Goal: Task Accomplishment & Management: Use online tool/utility

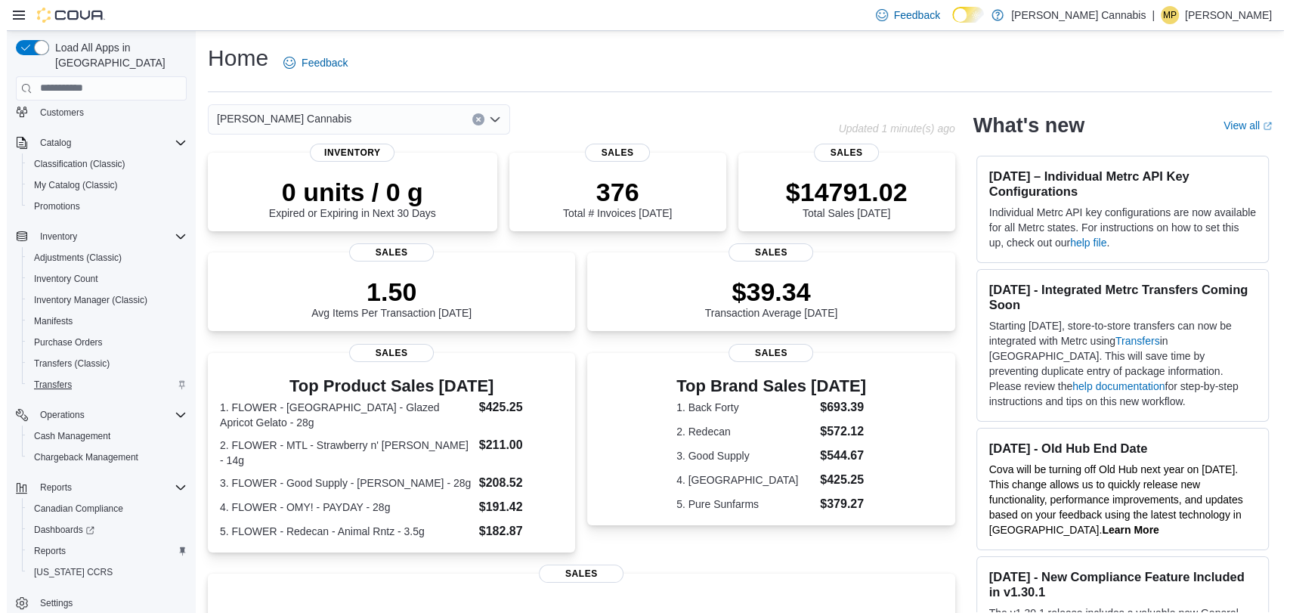
scroll to position [137, 0]
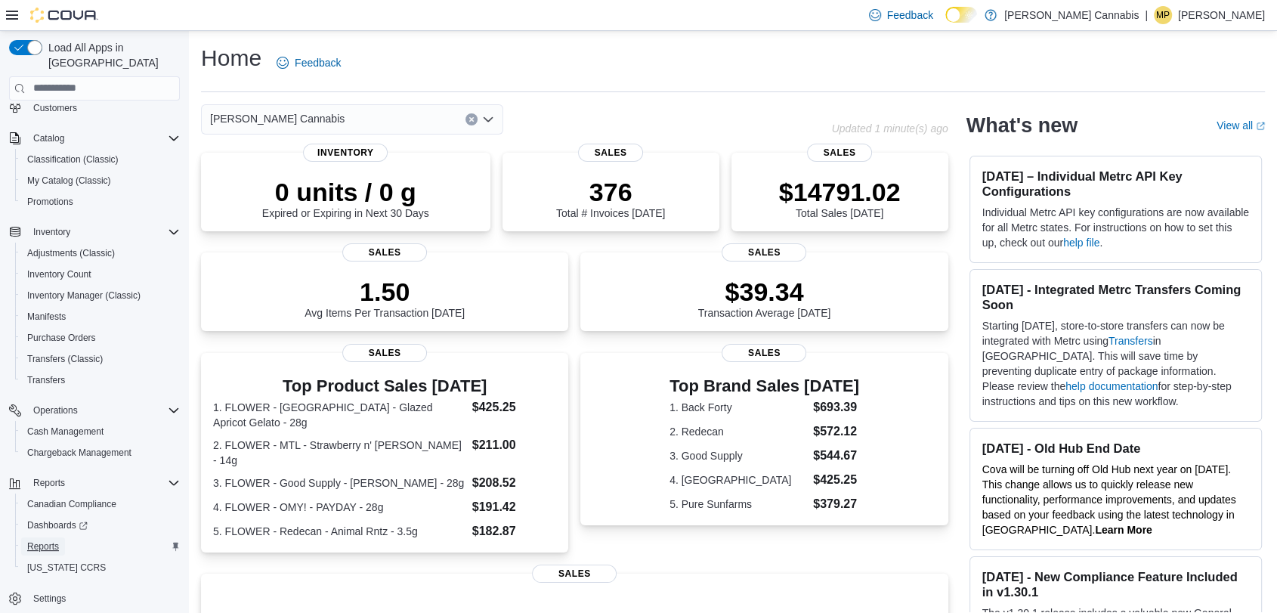
click at [48, 540] on span "Reports" at bounding box center [43, 546] width 32 height 12
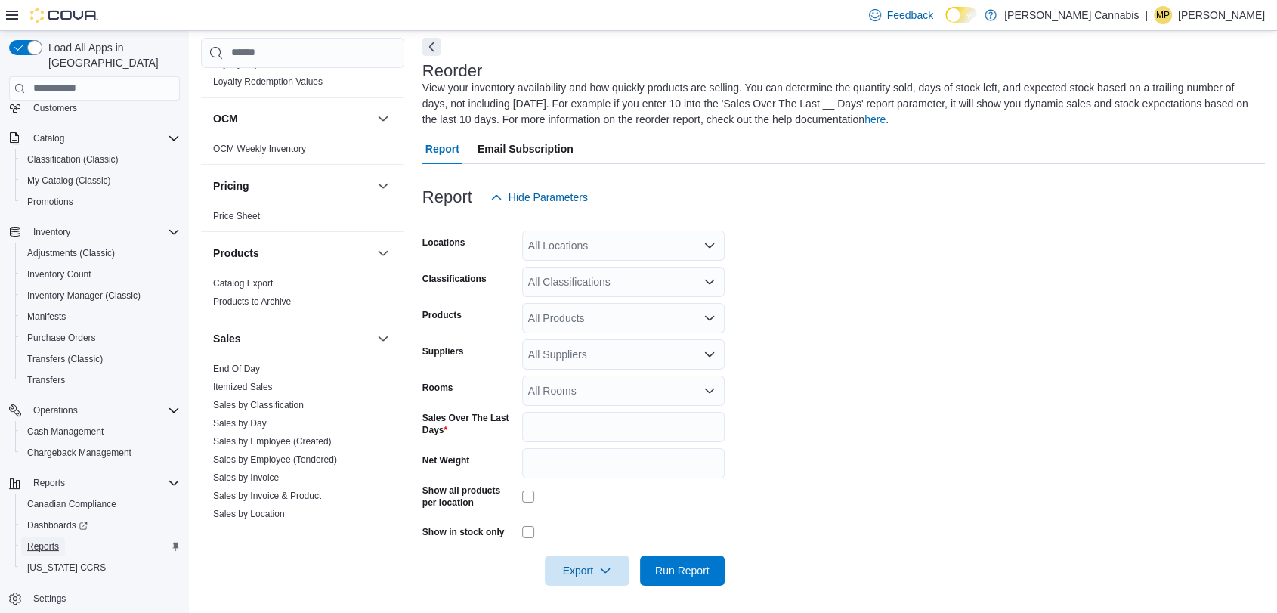
scroll to position [1003, 0]
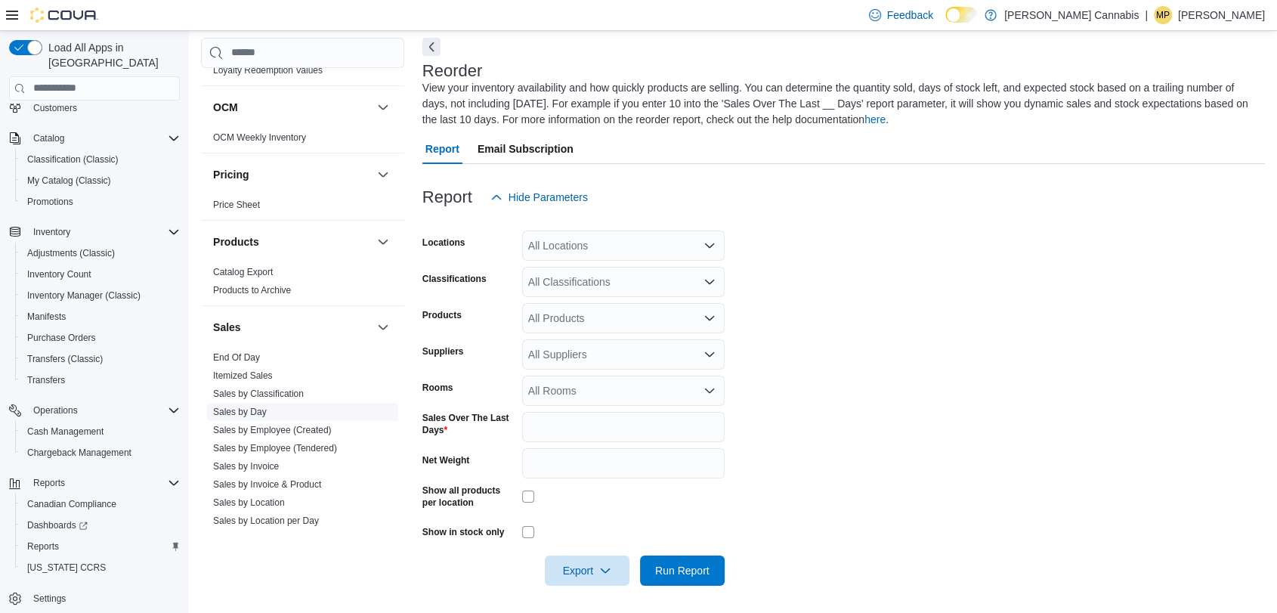
click at [238, 406] on link "Sales by Day" at bounding box center [240, 411] width 54 height 11
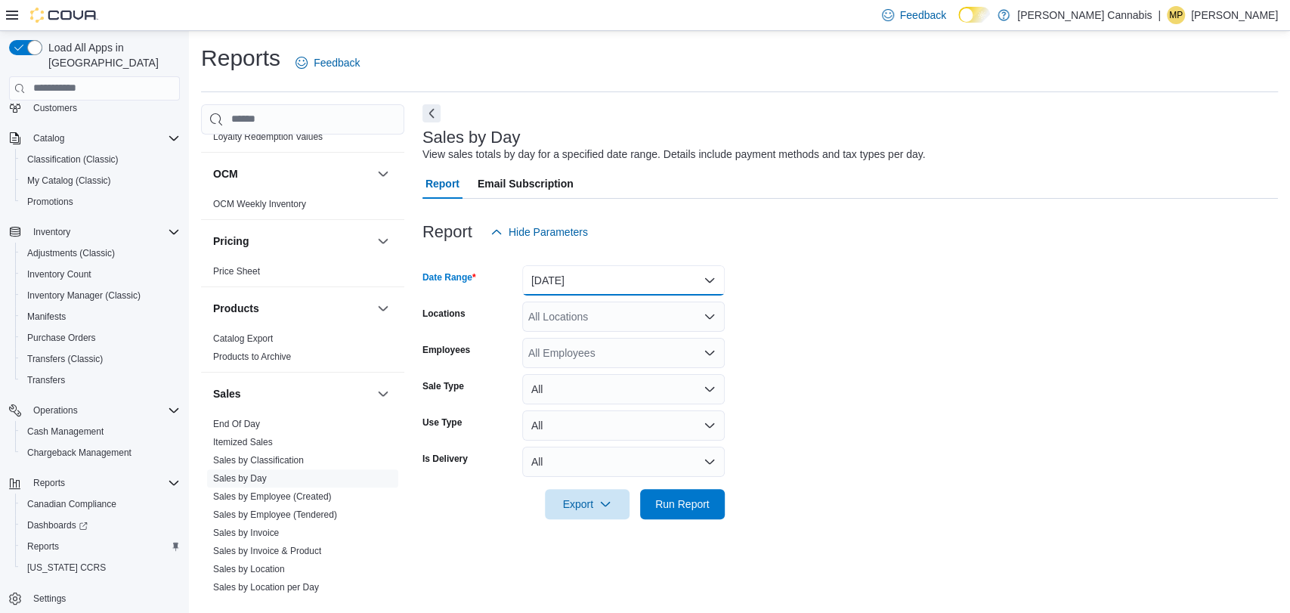
click at [582, 274] on button "Yesterday" at bounding box center [623, 280] width 202 height 30
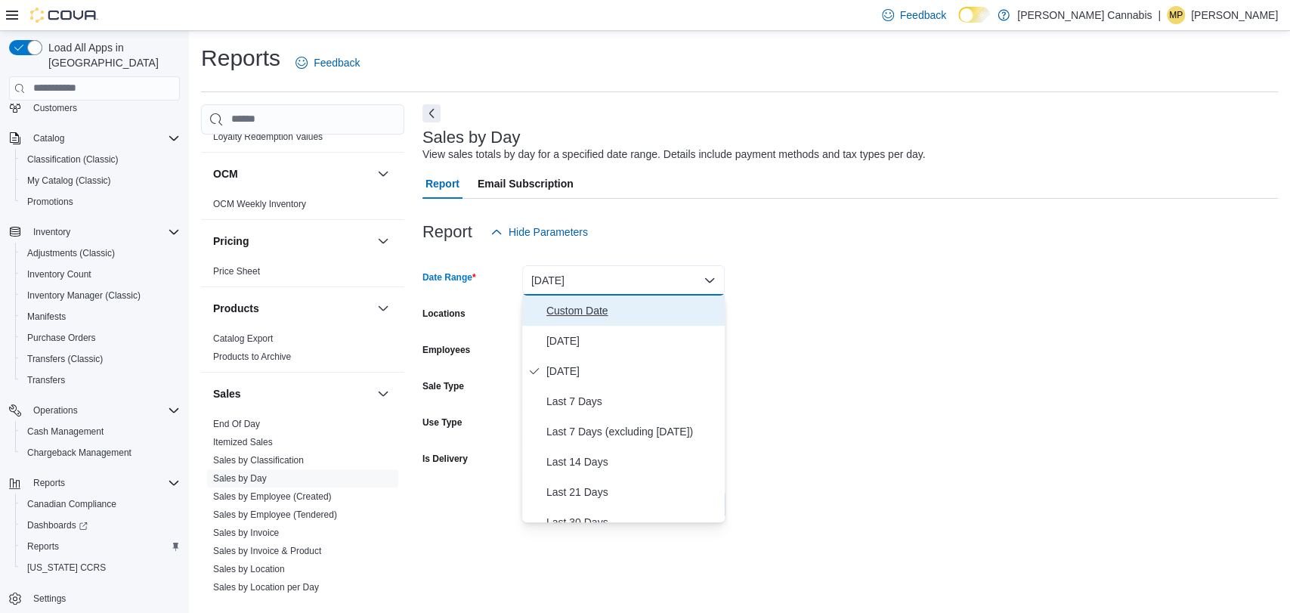
click at [564, 301] on span "Custom Date" at bounding box center [632, 310] width 172 height 18
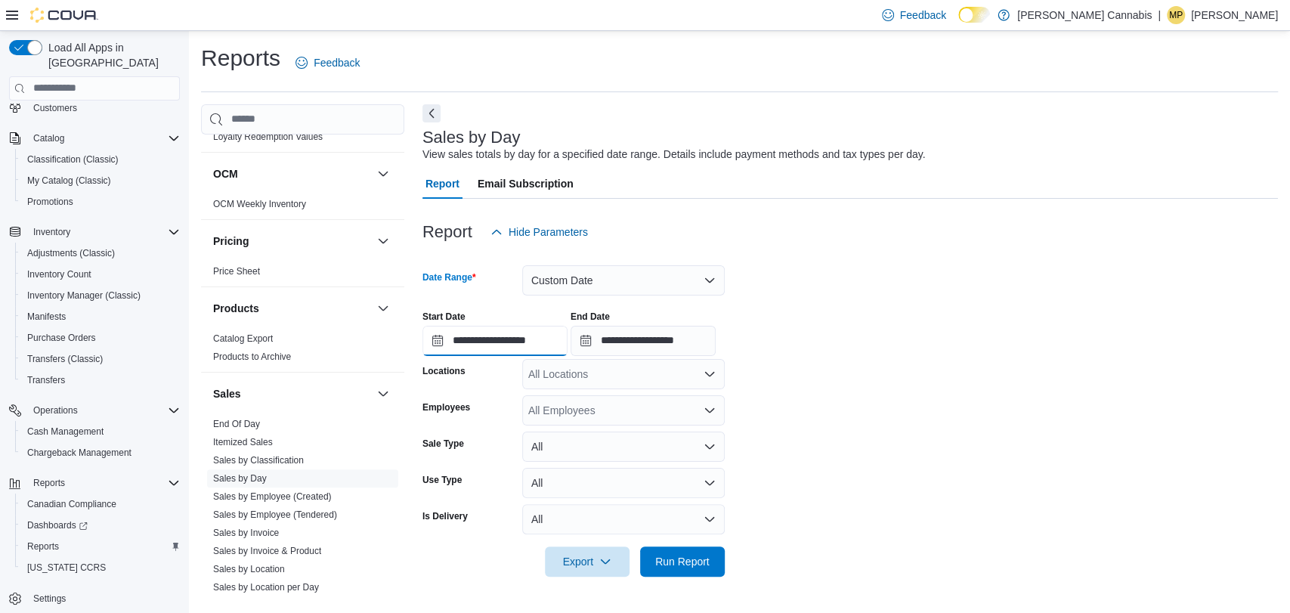
click at [500, 346] on input "**********" at bounding box center [494, 341] width 145 height 30
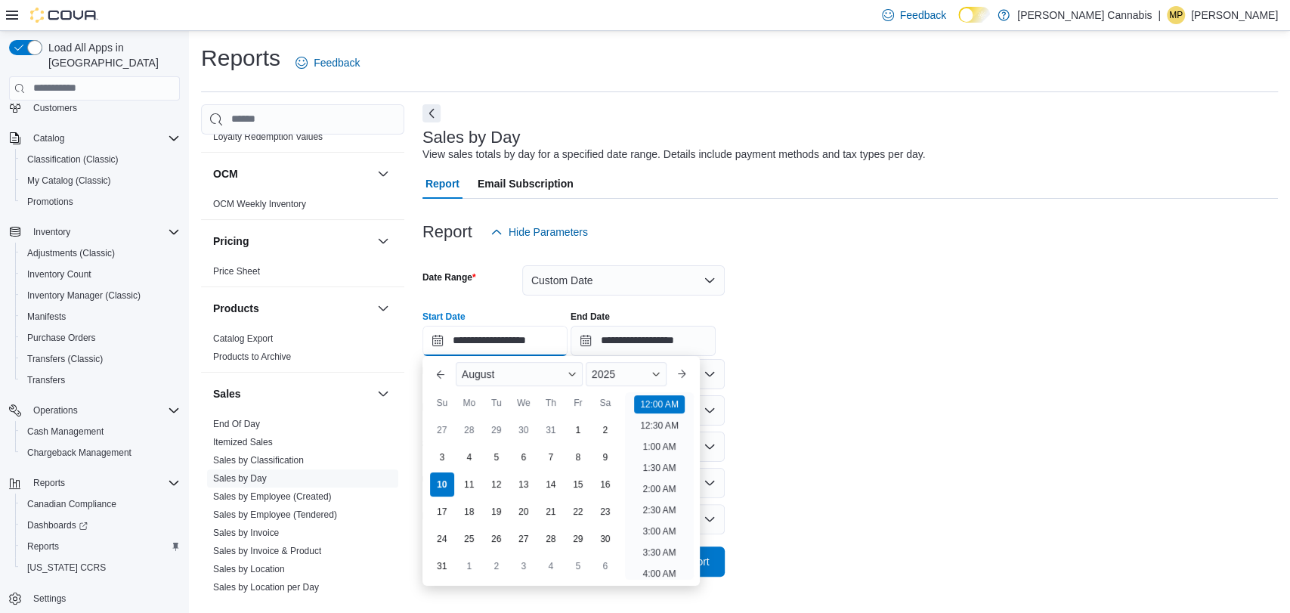
scroll to position [47, 0]
click at [466, 455] on div "4" at bounding box center [469, 456] width 26 height 26
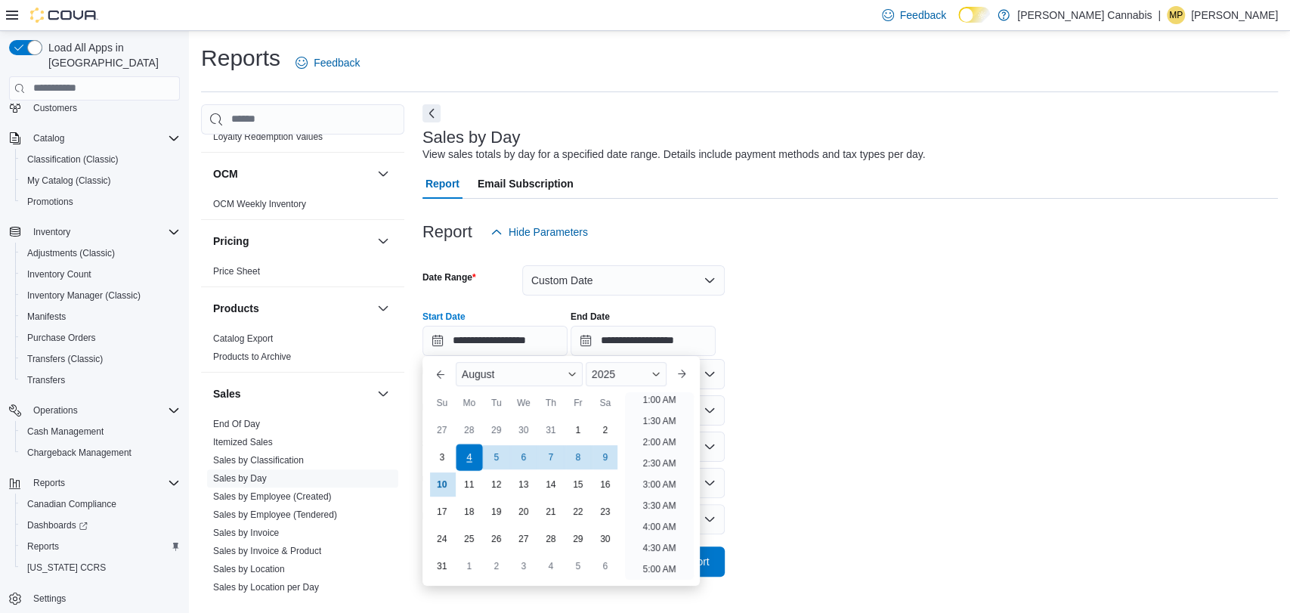
scroll to position [3, 0]
click at [443, 483] on div "10" at bounding box center [441, 484] width 26 height 26
click at [465, 446] on div "4" at bounding box center [469, 456] width 26 height 26
type input "**********"
click at [637, 338] on input "**********" at bounding box center [642, 341] width 145 height 30
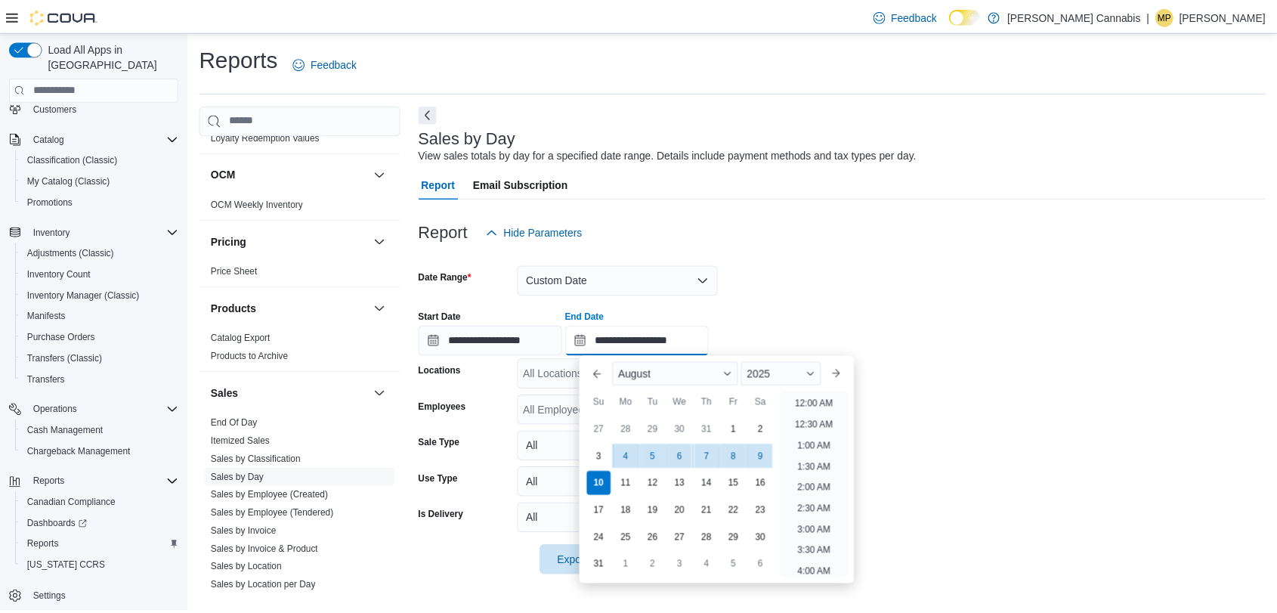
scroll to position [831, 0]
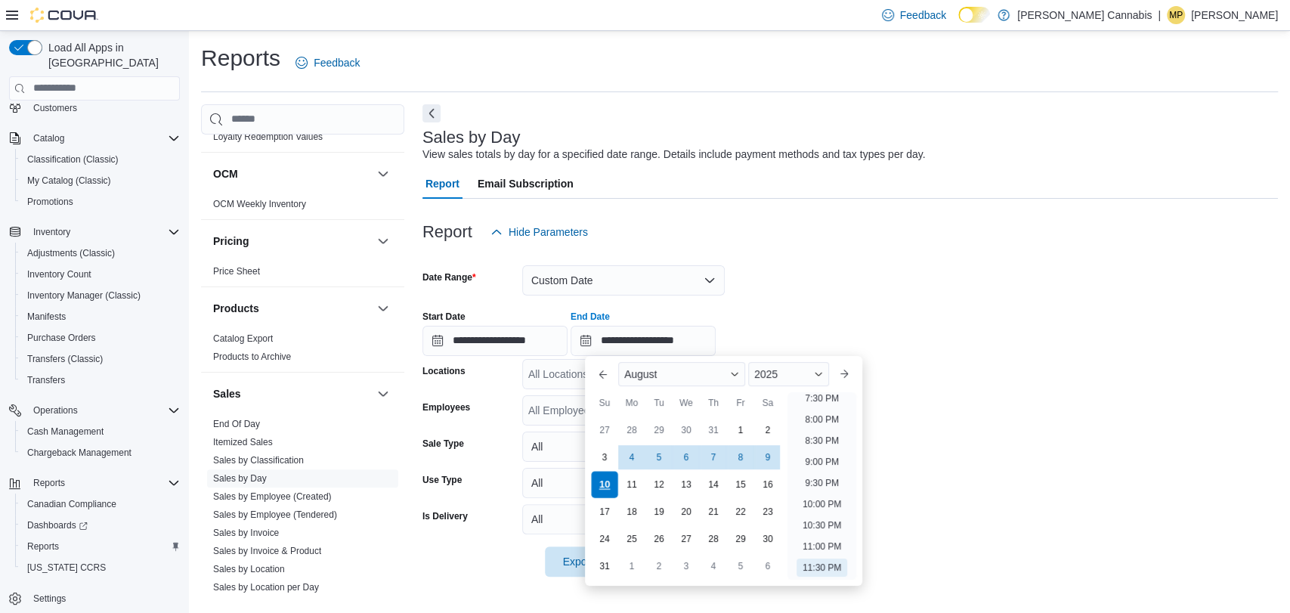
click at [602, 490] on div "10" at bounding box center [604, 484] width 26 height 26
click at [946, 339] on div "**********" at bounding box center [849, 326] width 855 height 57
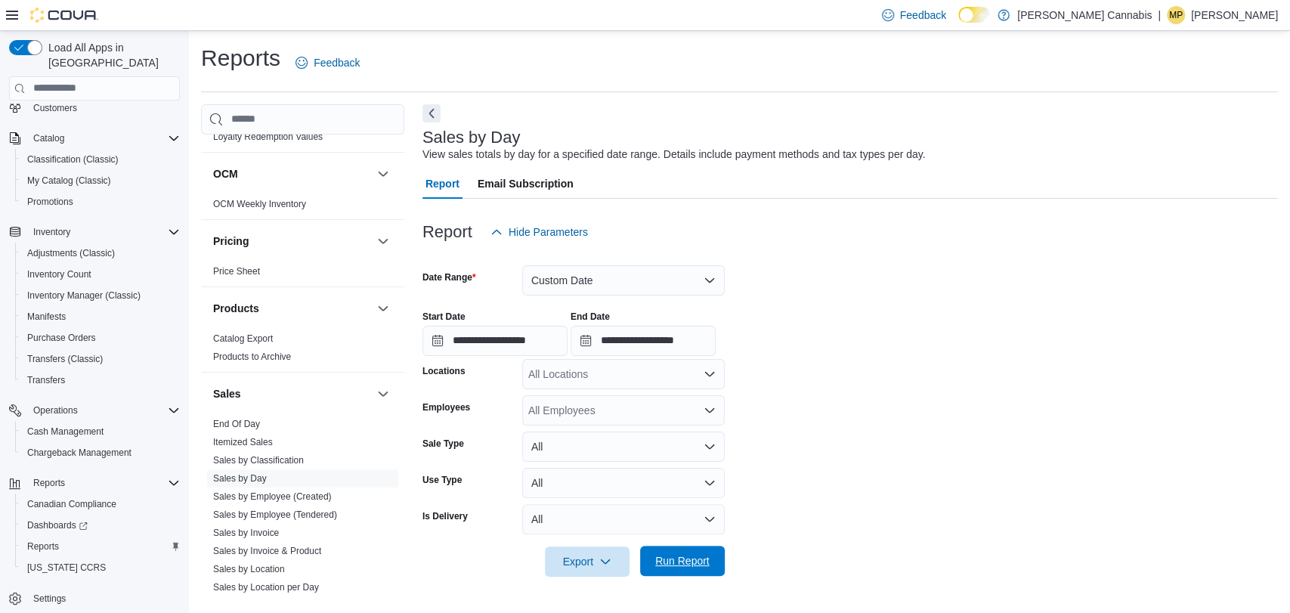
click at [697, 551] on span "Run Report" at bounding box center [682, 560] width 66 height 30
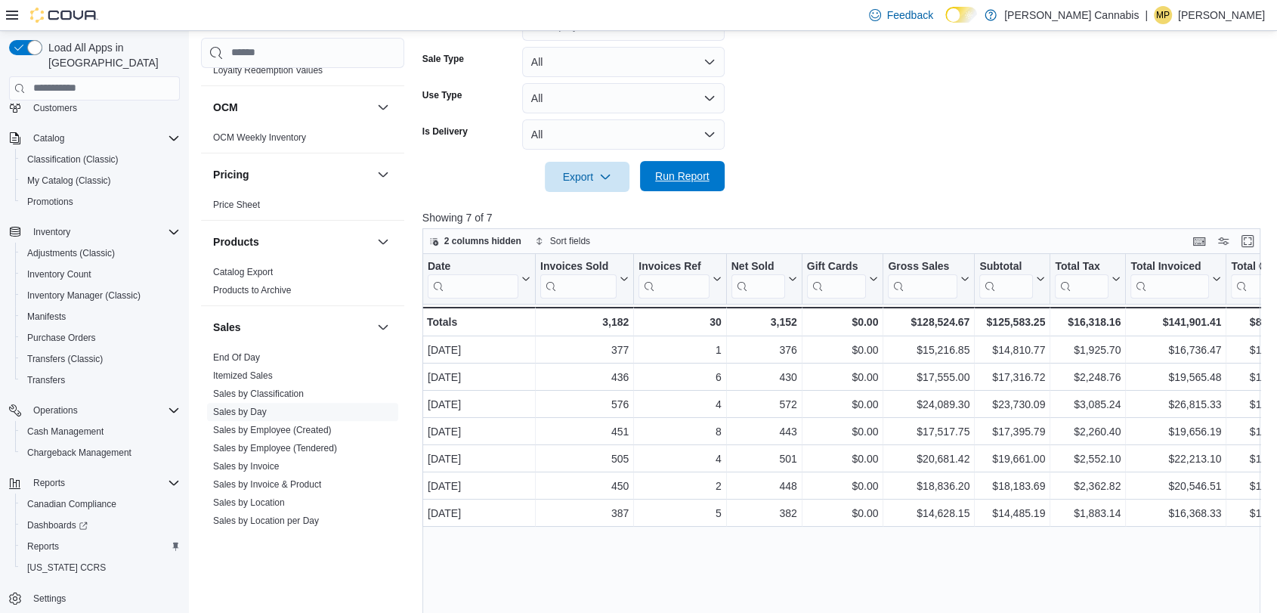
click at [689, 175] on span "Run Report" at bounding box center [682, 175] width 54 height 15
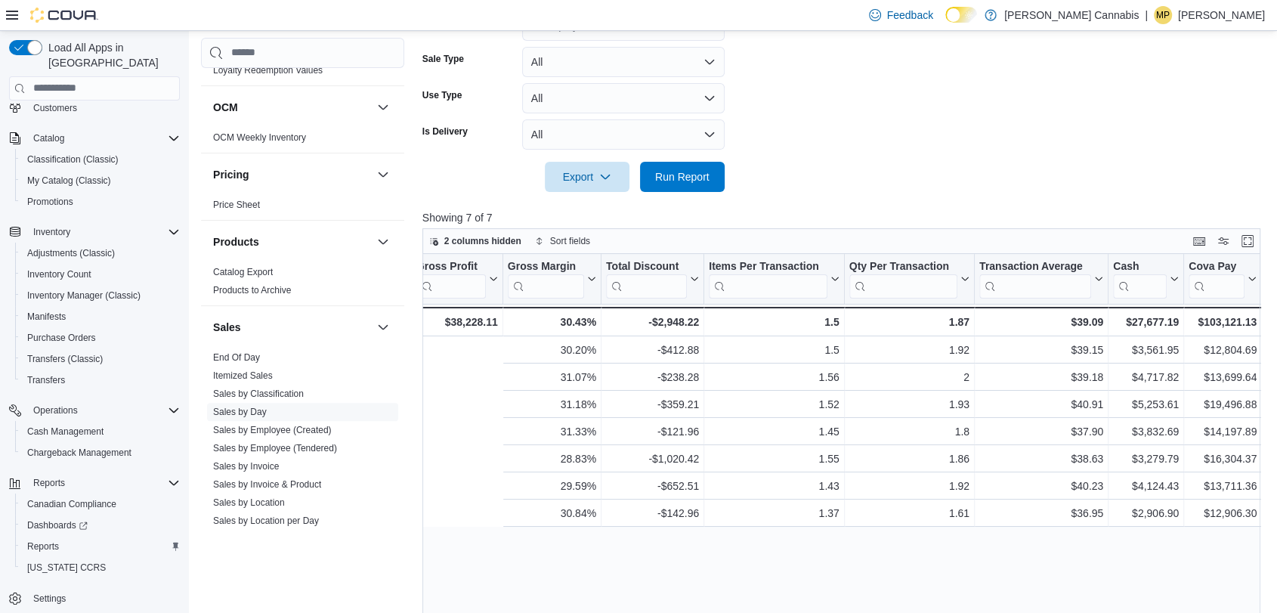
scroll to position [0, 1311]
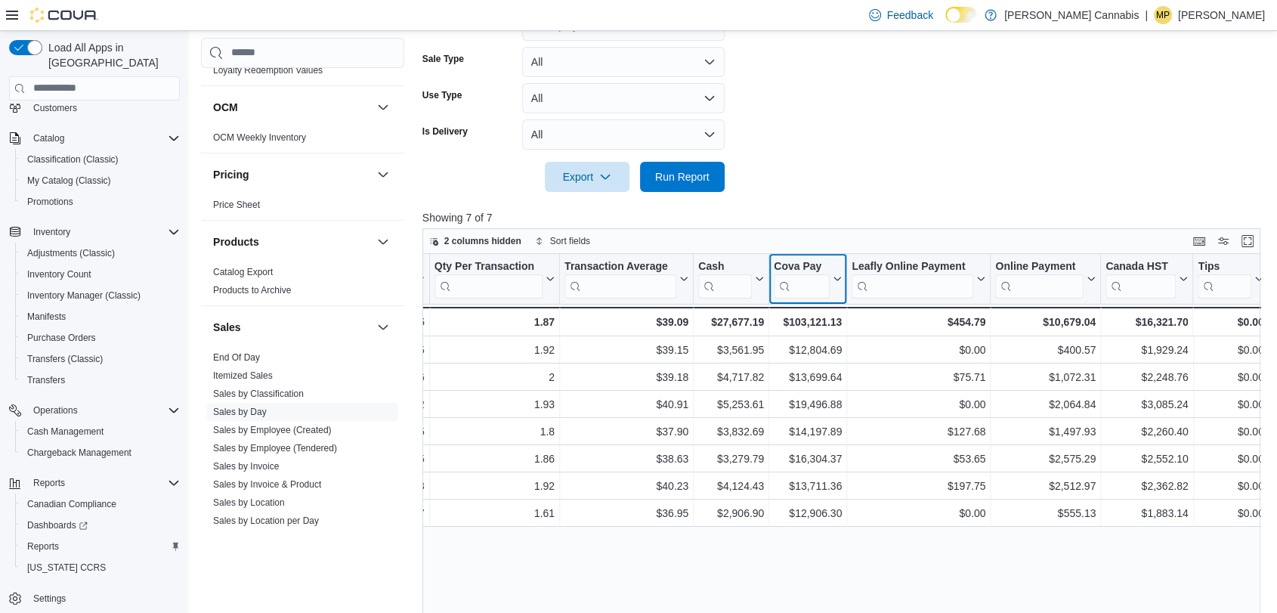
click at [823, 278] on input "search" at bounding box center [802, 285] width 56 height 24
click at [675, 172] on span "Run Report" at bounding box center [682, 175] width 54 height 15
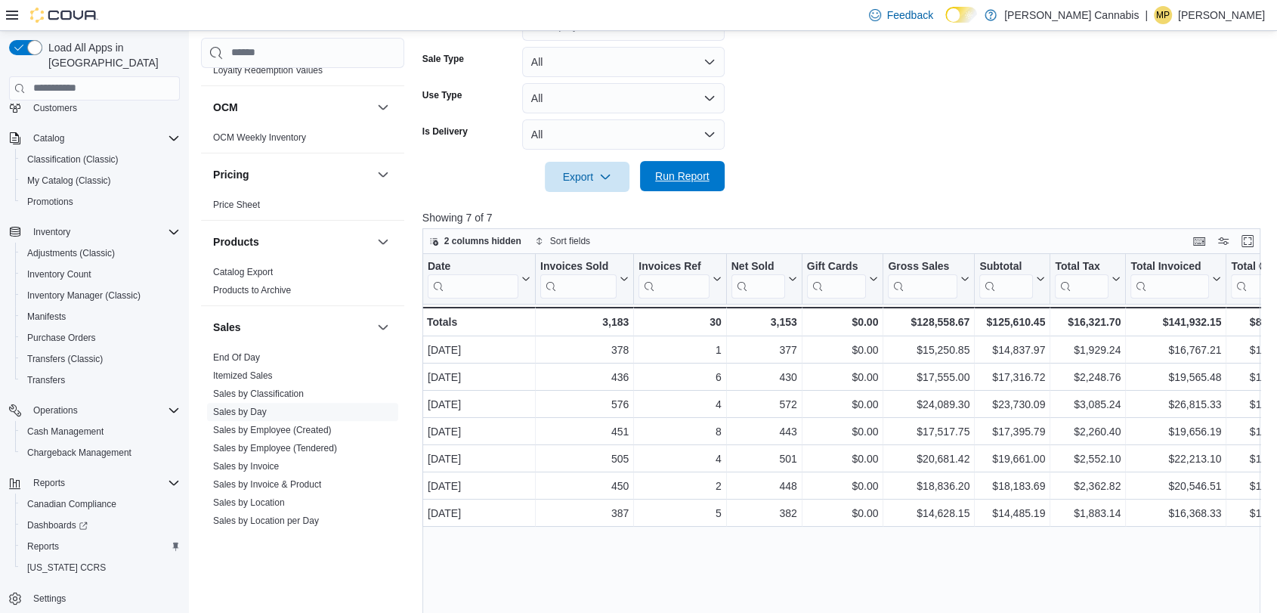
click at [691, 170] on span "Run Report" at bounding box center [682, 175] width 54 height 15
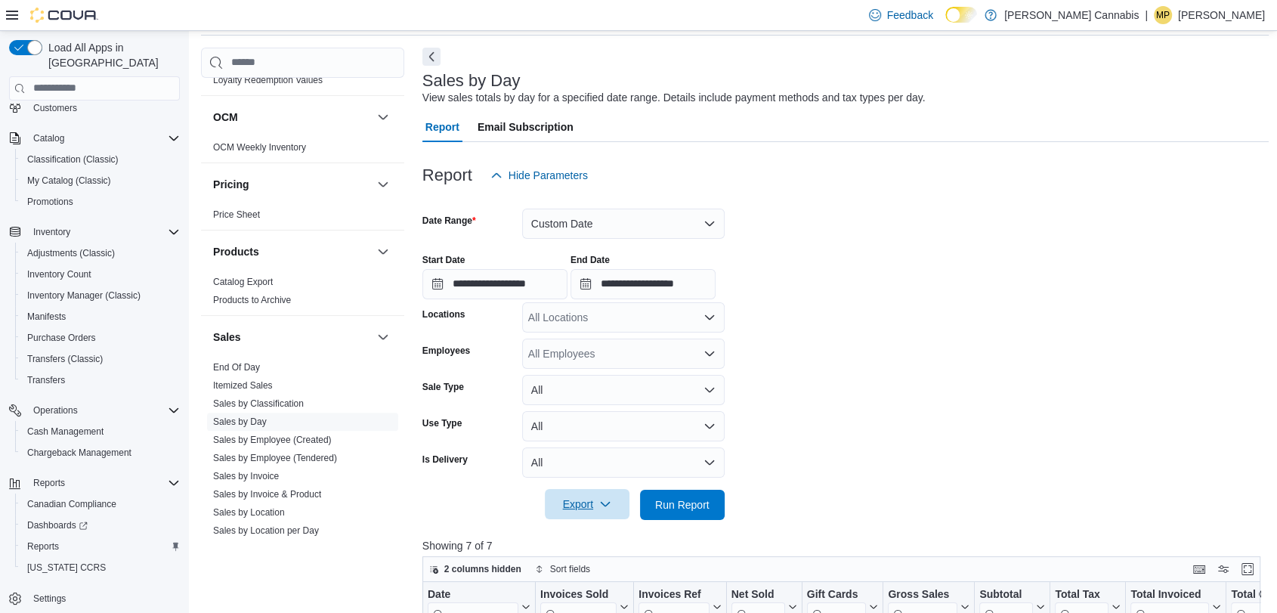
scroll to position [52, 0]
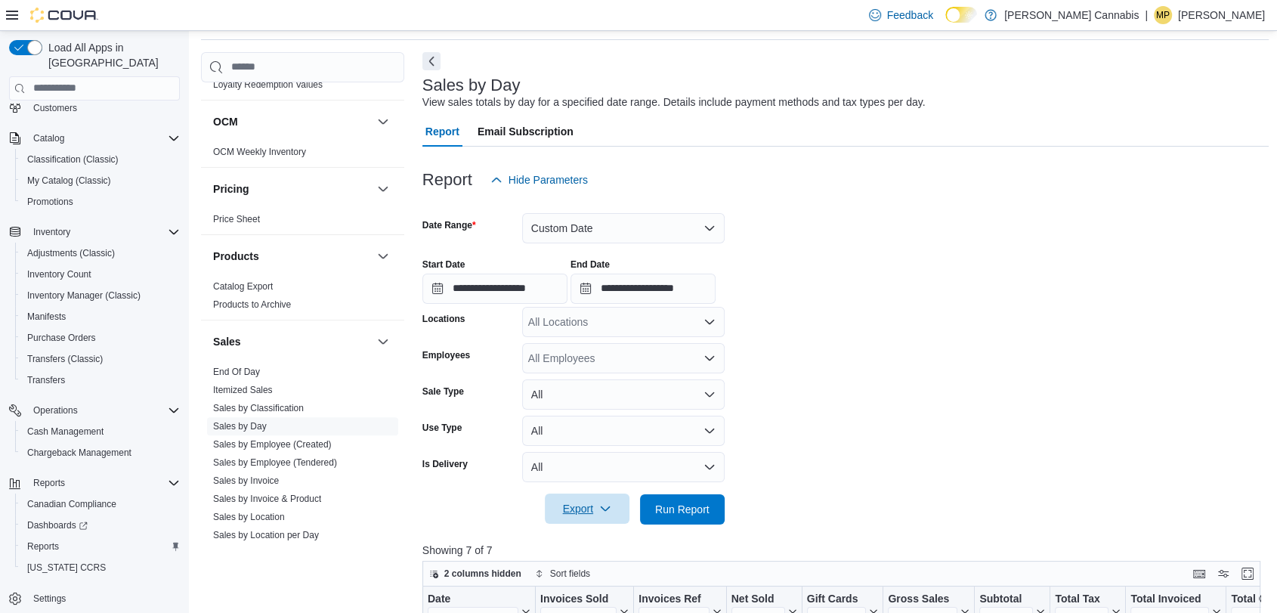
click at [587, 514] on span "Export" at bounding box center [587, 508] width 66 height 30
click at [610, 421] on span "Export to Excel" at bounding box center [589, 418] width 68 height 12
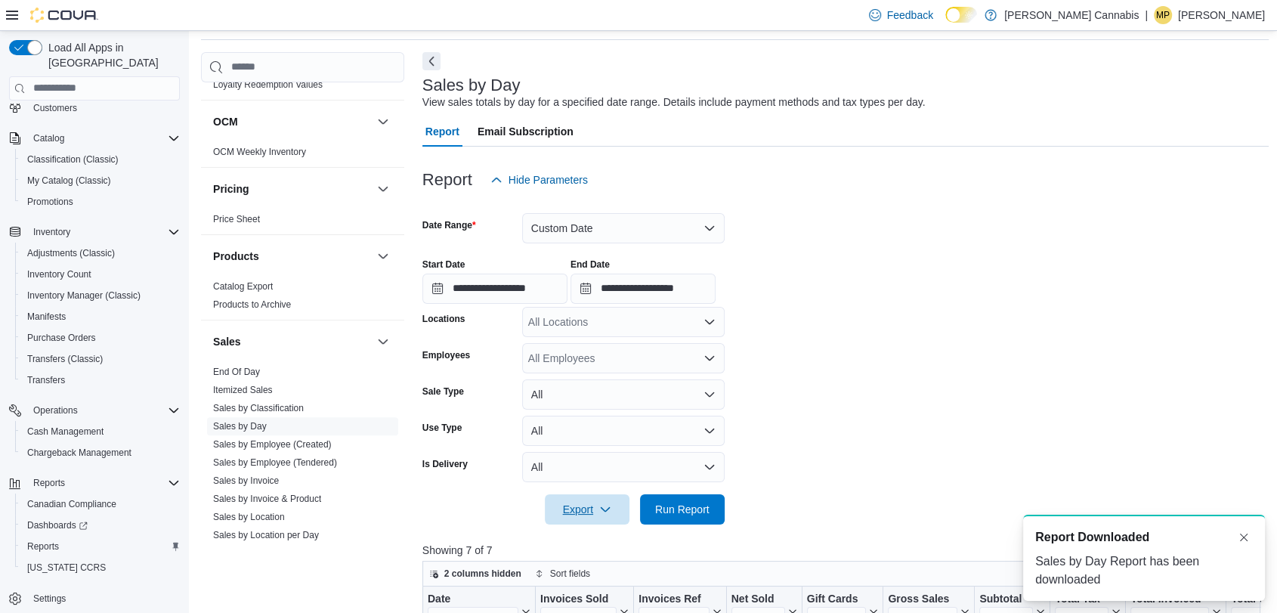
scroll to position [0, 0]
